Goal: Task Accomplishment & Management: Complete application form

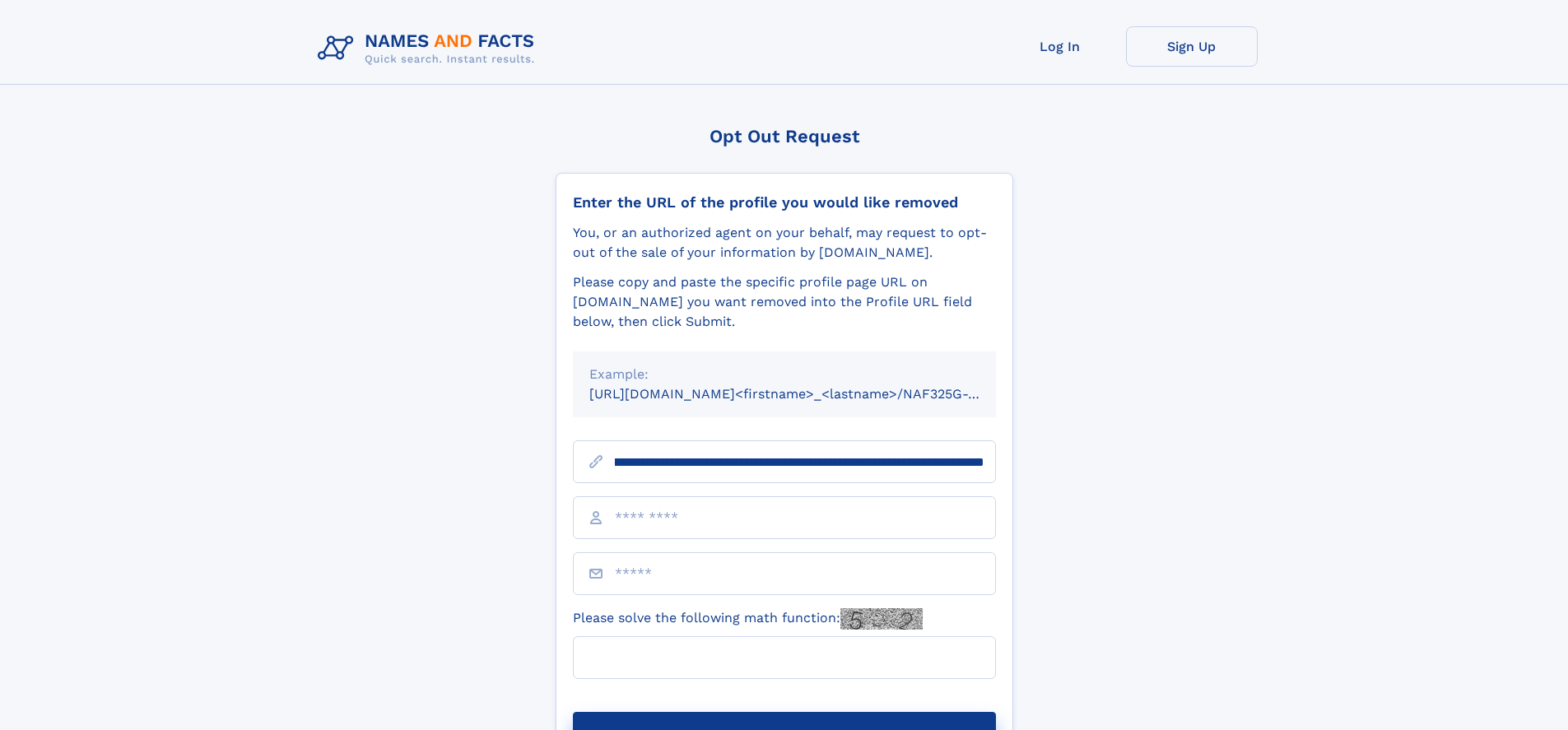
scroll to position [0, 178]
type input "**********"
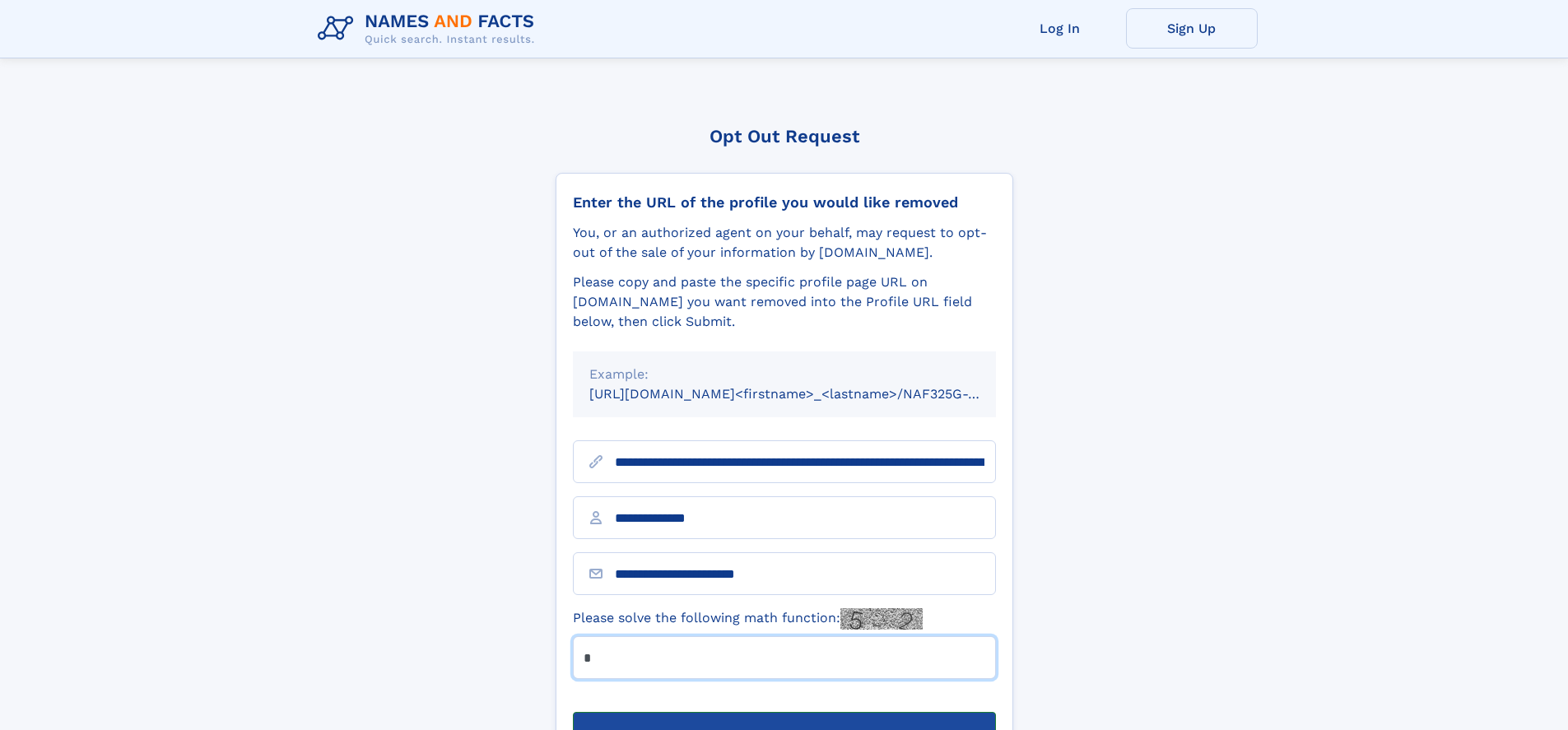
type input "*"
click at [784, 711] on button "Submit Opt Out Request" at bounding box center [784, 737] width 423 height 52
